Goal: Book appointment/travel/reservation

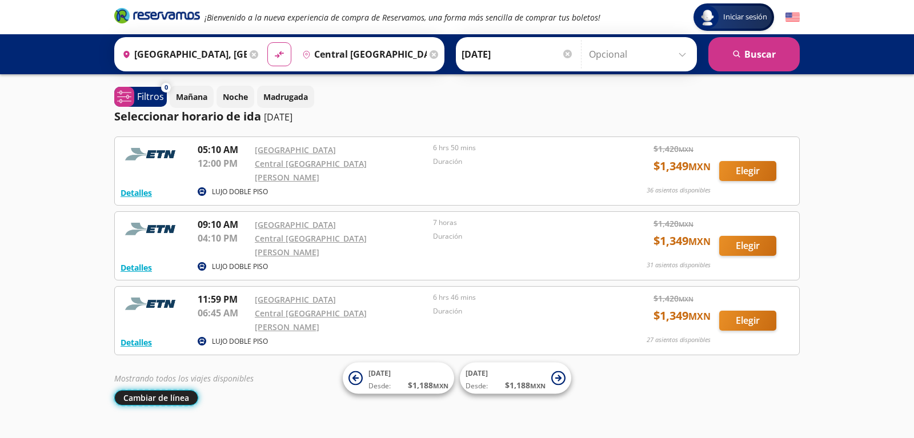
click at [147, 390] on button "Cambiar de línea" at bounding box center [156, 397] width 84 height 15
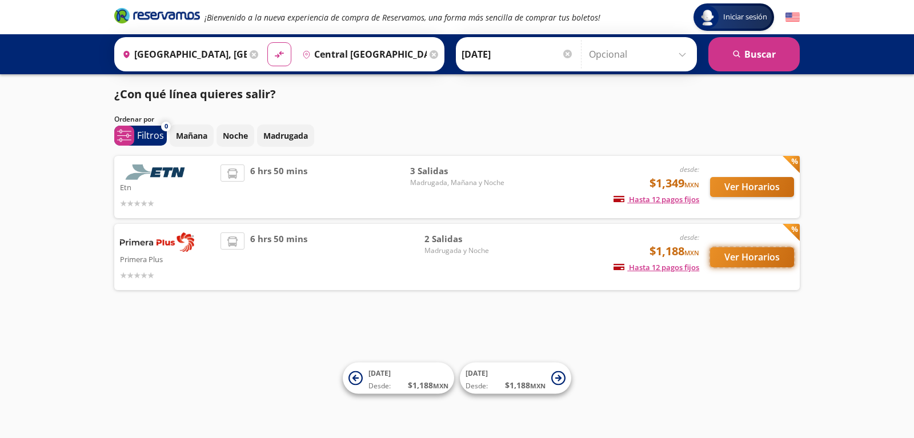
click at [740, 260] on button "Ver Horarios" at bounding box center [752, 257] width 84 height 20
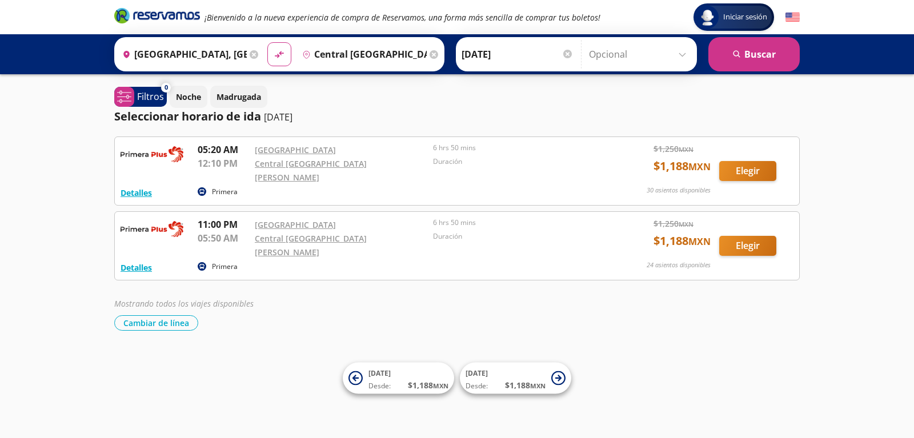
click at [563, 51] on div at bounding box center [567, 54] width 9 height 9
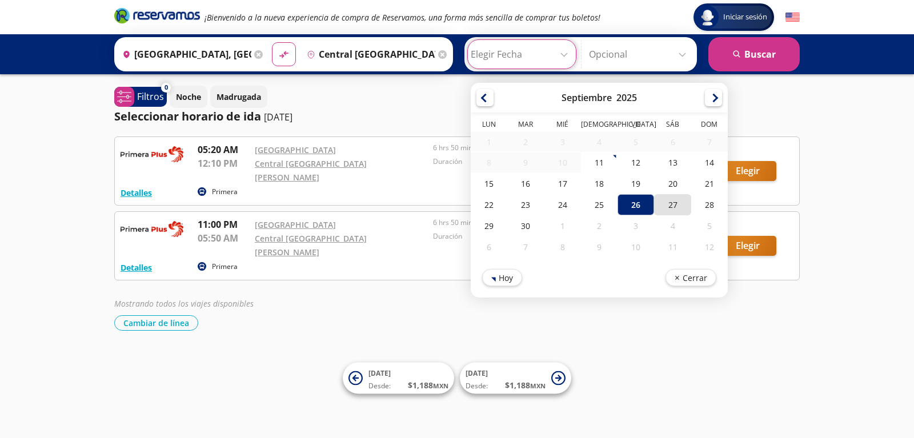
click at [654, 207] on div "27" at bounding box center [672, 204] width 37 height 21
type input "[DATE]"
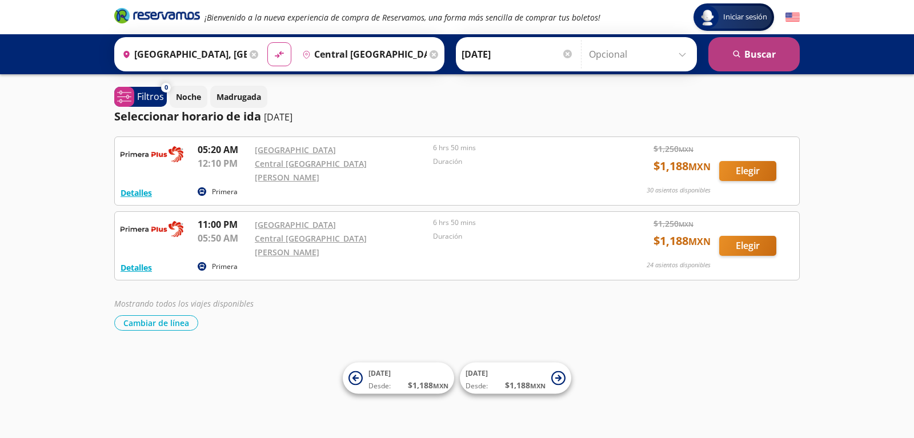
click at [736, 51] on icon "submit" at bounding box center [736, 53] width 7 height 7
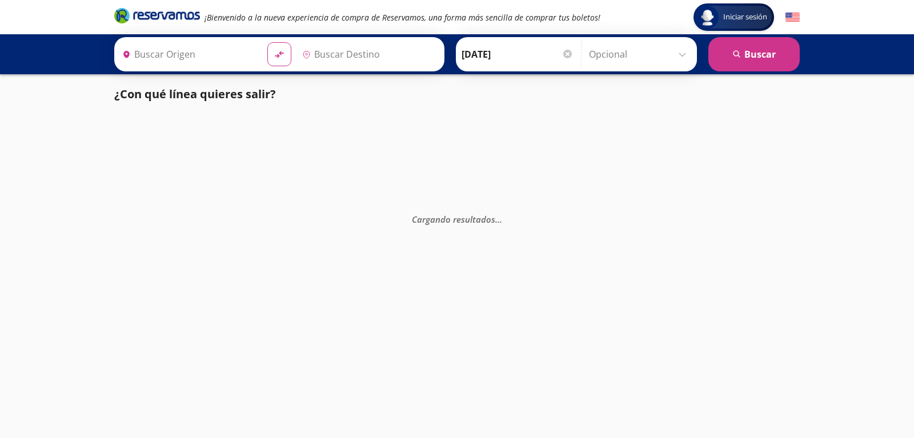
type input "[GEOGRAPHIC_DATA], [GEOGRAPHIC_DATA]"
type input "Central [GEOGRAPHIC_DATA][PERSON_NAME], [GEOGRAPHIC_DATA]"
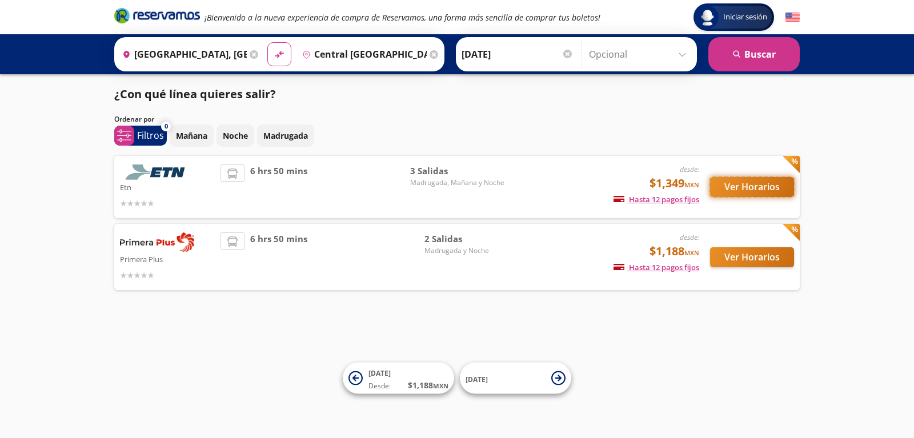
click at [738, 188] on button "Ver Horarios" at bounding box center [752, 187] width 84 height 20
click at [750, 261] on button "Ver Horarios" at bounding box center [752, 257] width 84 height 20
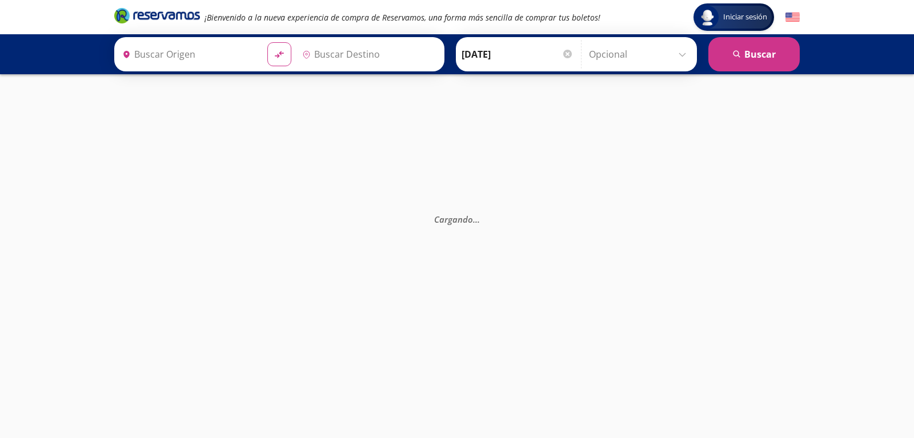
type input "[GEOGRAPHIC_DATA], [GEOGRAPHIC_DATA]"
type input "Central [GEOGRAPHIC_DATA][PERSON_NAME], [GEOGRAPHIC_DATA]"
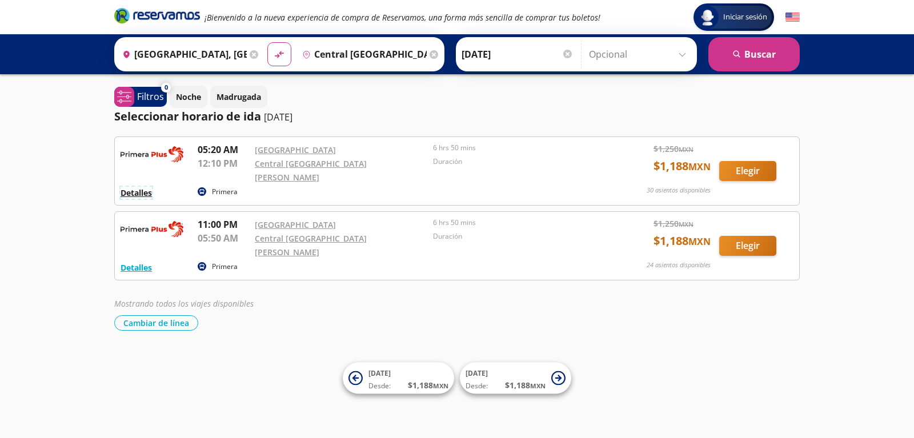
click at [129, 187] on button "Detalles" at bounding box center [135, 193] width 31 height 12
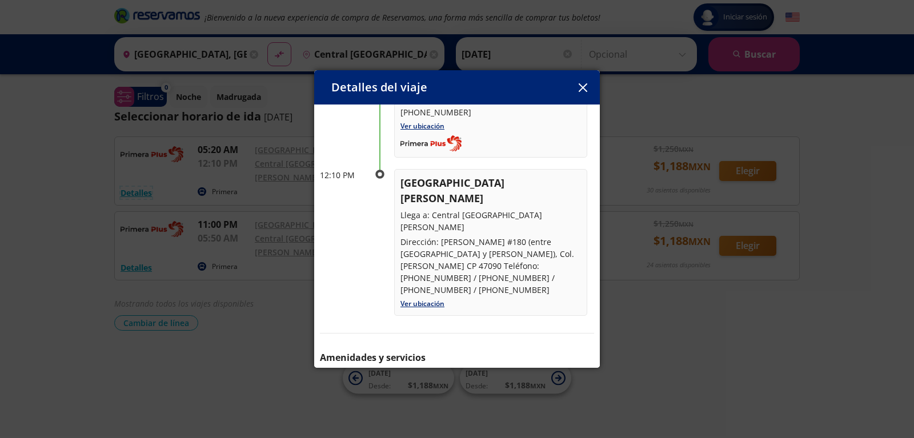
scroll to position [143, 0]
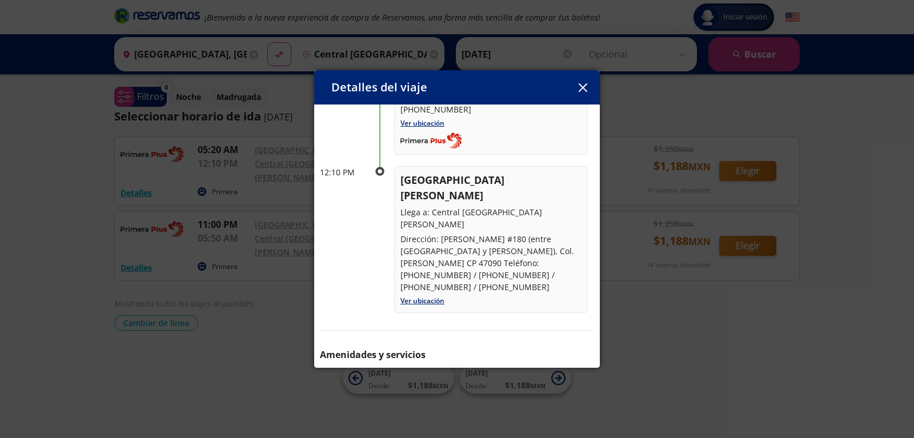
click at [587, 87] on button "button" at bounding box center [582, 87] width 17 height 17
